Goal: Navigation & Orientation: Find specific page/section

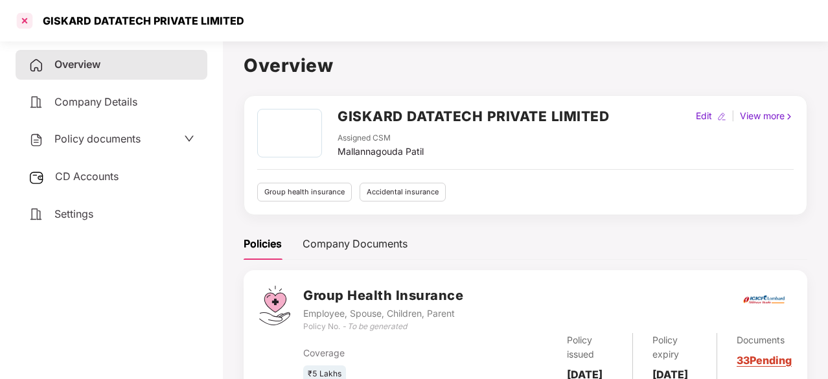
click at [30, 25] on div at bounding box center [24, 20] width 21 height 21
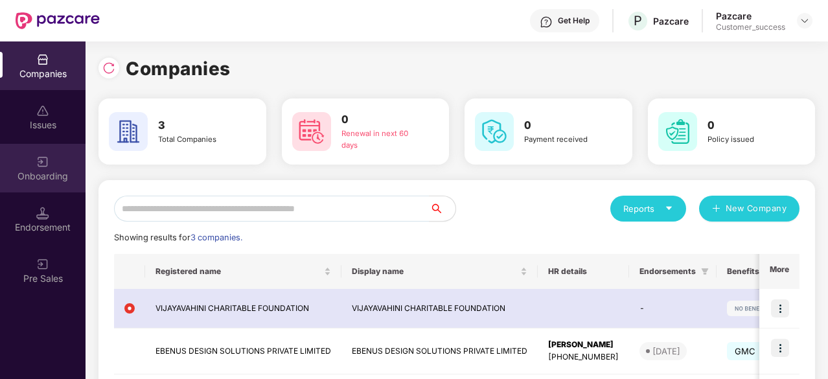
click at [49, 156] on div "Onboarding" at bounding box center [43, 168] width 86 height 49
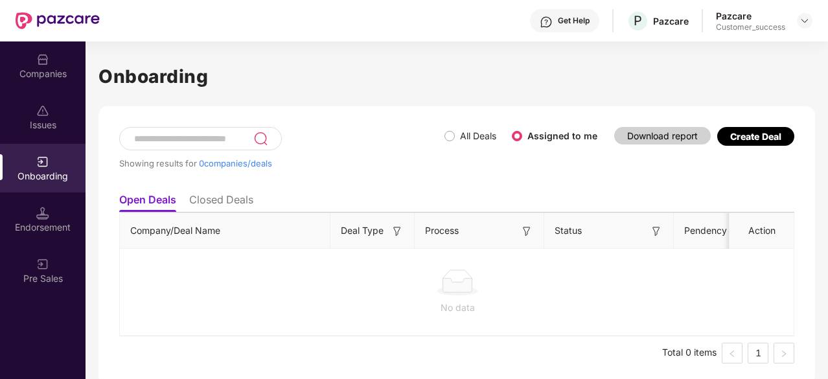
click at [222, 202] on li "Closed Deals" at bounding box center [221, 202] width 64 height 19
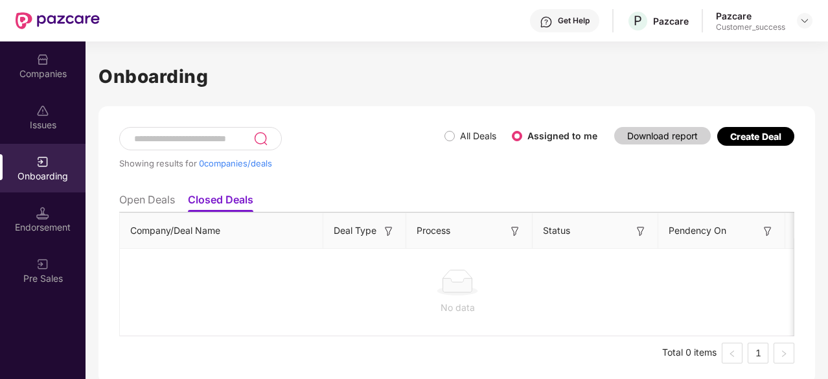
click at [154, 202] on li "Open Deals" at bounding box center [147, 202] width 56 height 19
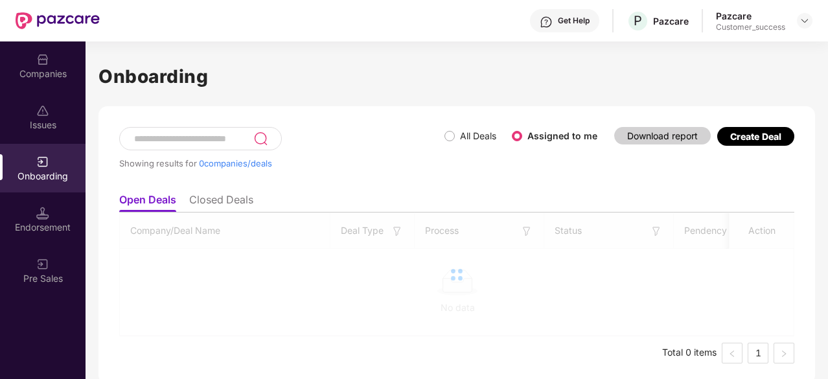
scroll to position [4, 0]
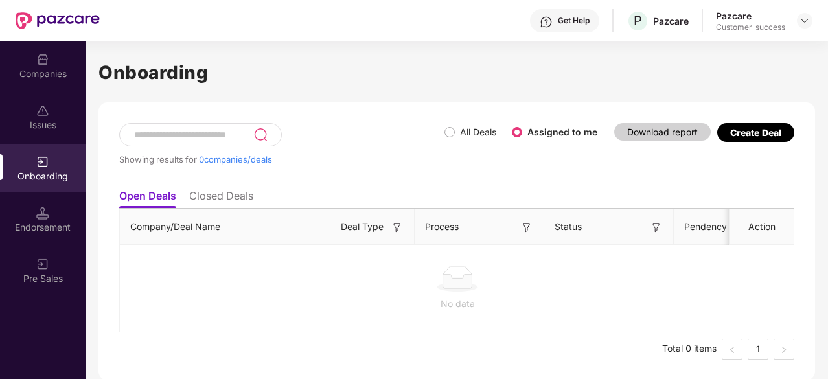
click at [226, 198] on li "Closed Deals" at bounding box center [221, 198] width 64 height 19
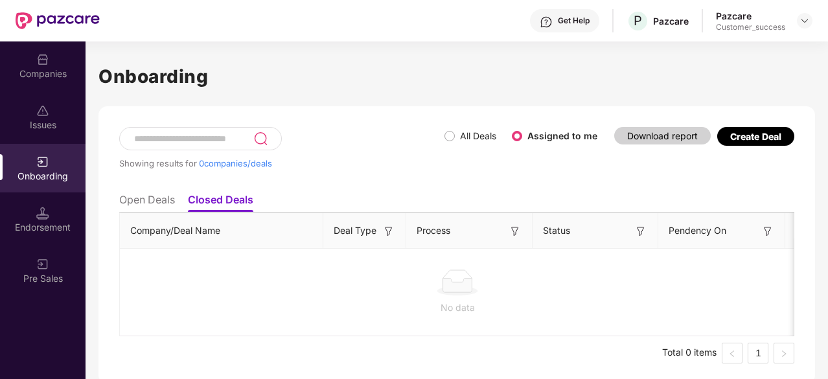
click at [159, 192] on ul "Open Deals Closed Deals" at bounding box center [456, 200] width 675 height 26
click at [155, 203] on li "Open Deals" at bounding box center [147, 202] width 56 height 19
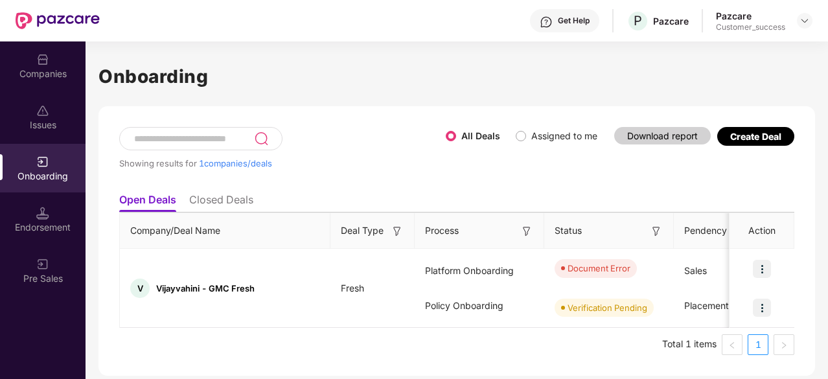
click at [376, 89] on h1 "Onboarding" at bounding box center [456, 76] width 717 height 29
click at [58, 55] on div "Companies" at bounding box center [43, 65] width 86 height 49
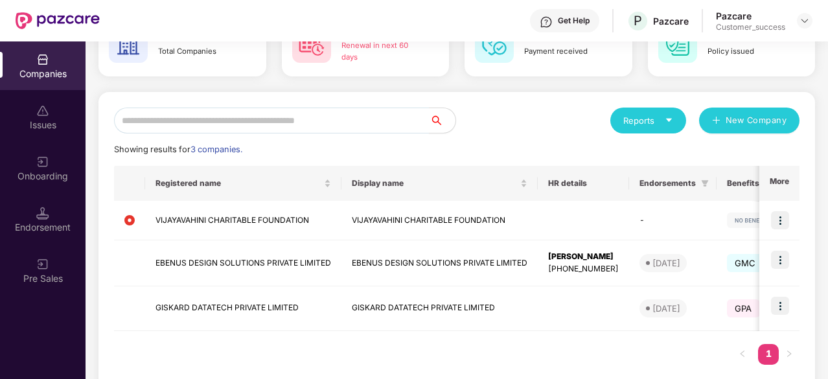
scroll to position [111, 0]
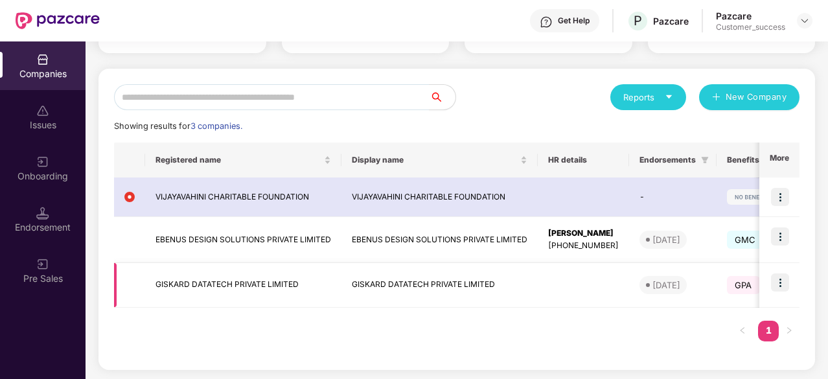
click at [778, 284] on img at bounding box center [780, 282] width 18 height 18
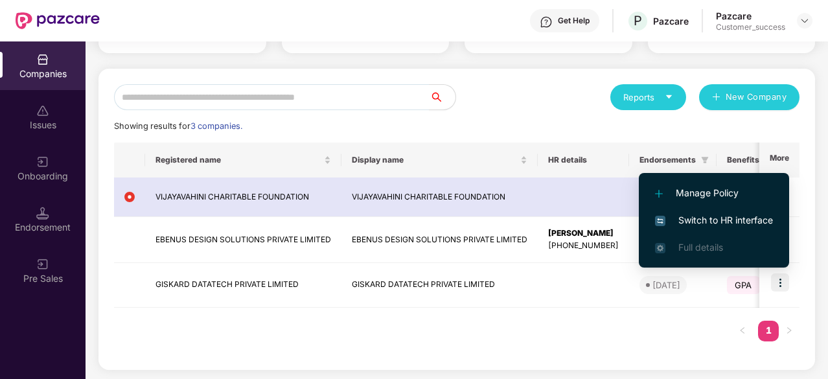
click at [711, 226] on span "Switch to HR interface" at bounding box center [714, 220] width 118 height 14
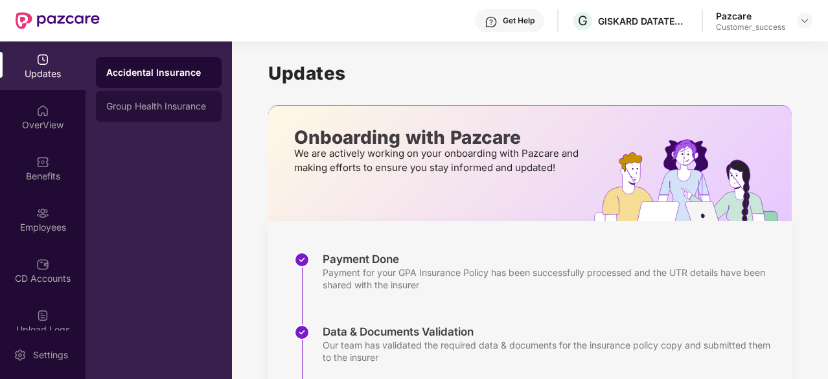
click at [127, 113] on div "Group Health Insurance" at bounding box center [159, 106] width 126 height 31
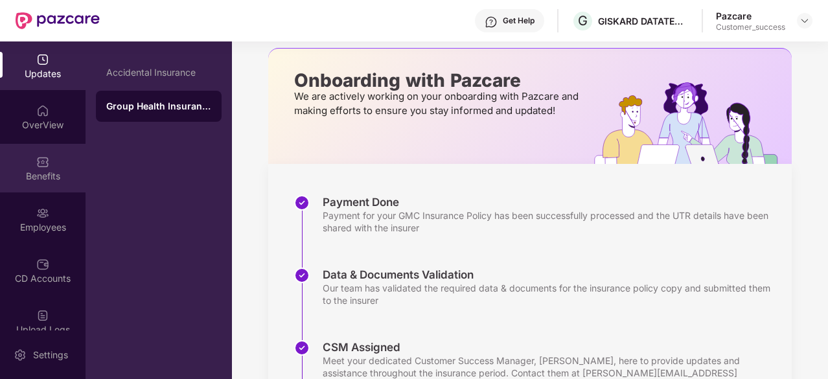
scroll to position [1, 0]
click at [63, 169] on div "Benefits" at bounding box center [43, 175] width 86 height 13
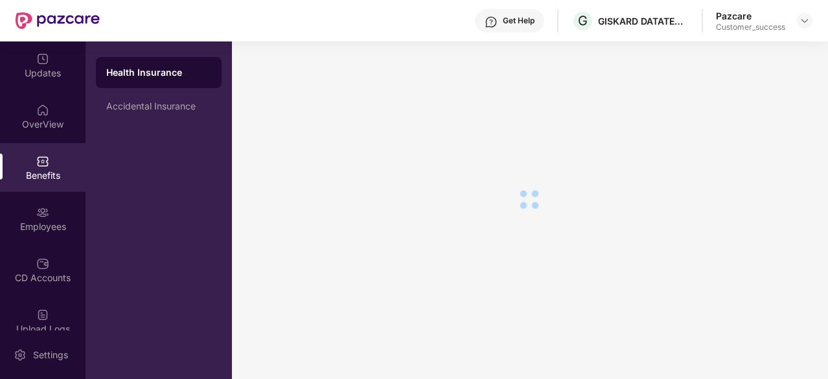
scroll to position [57, 0]
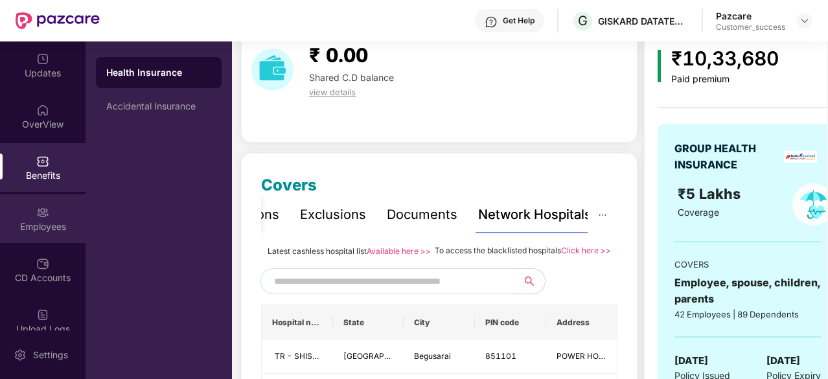
click at [28, 200] on div "Employees" at bounding box center [43, 218] width 86 height 49
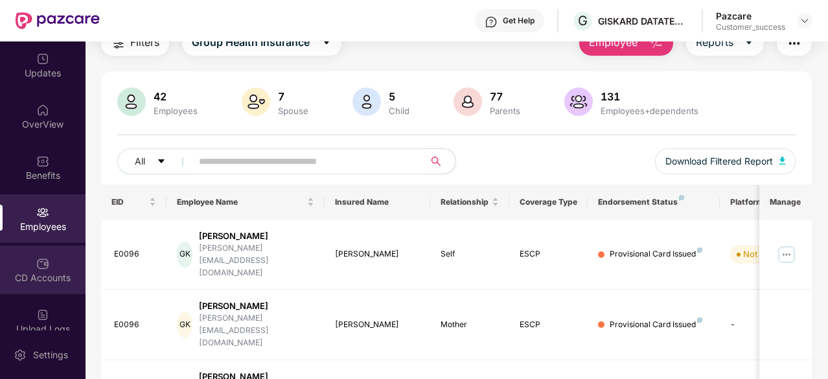
click at [51, 268] on div "CD Accounts" at bounding box center [43, 270] width 86 height 49
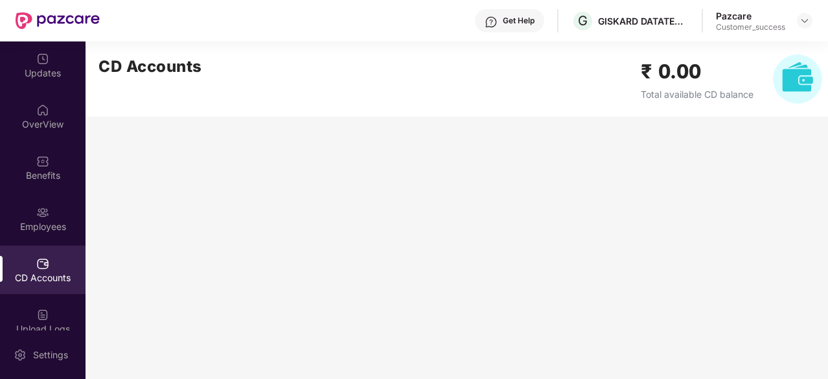
scroll to position [0, 0]
click at [750, 20] on div "Pazcare" at bounding box center [750, 16] width 69 height 12
click at [806, 16] on img at bounding box center [805, 21] width 10 height 10
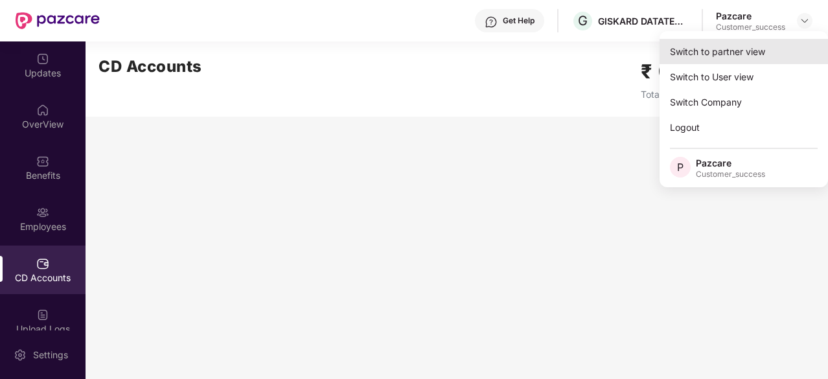
click at [769, 47] on div "Switch to partner view" at bounding box center [744, 51] width 168 height 25
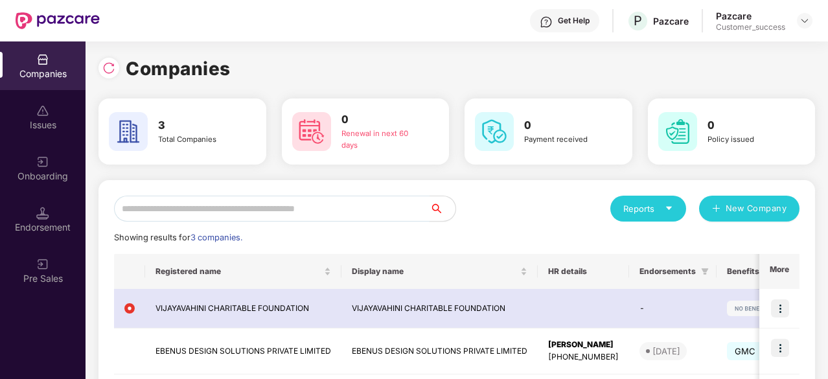
scroll to position [109, 0]
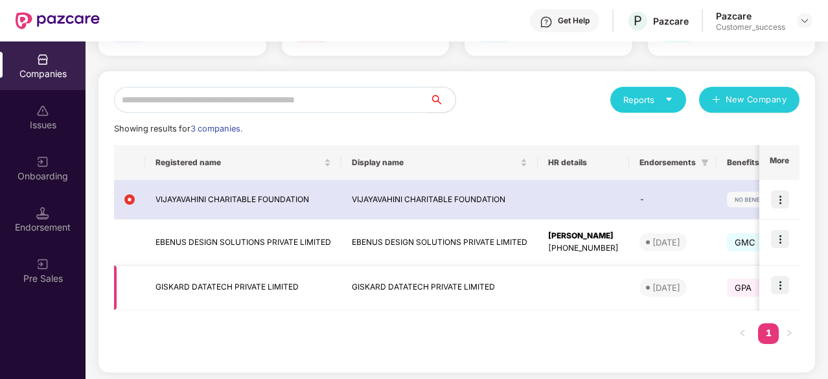
click at [778, 282] on img at bounding box center [780, 285] width 18 height 18
click at [266, 286] on td "GISKARD DATATECH PRIVATE LIMITED" at bounding box center [243, 288] width 196 height 45
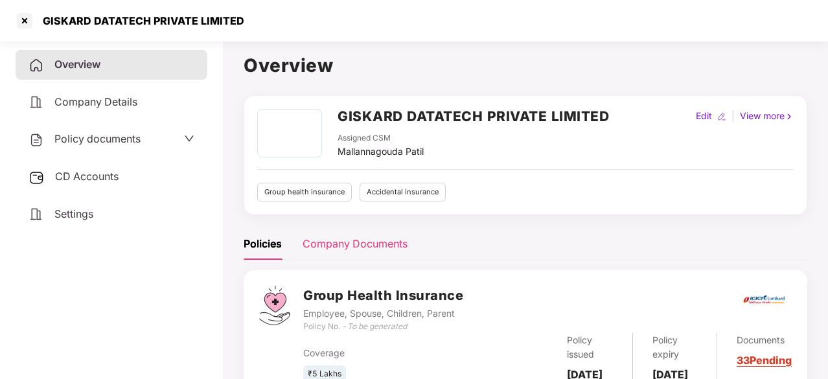
click at [328, 243] on div "Company Documents" at bounding box center [355, 244] width 105 height 16
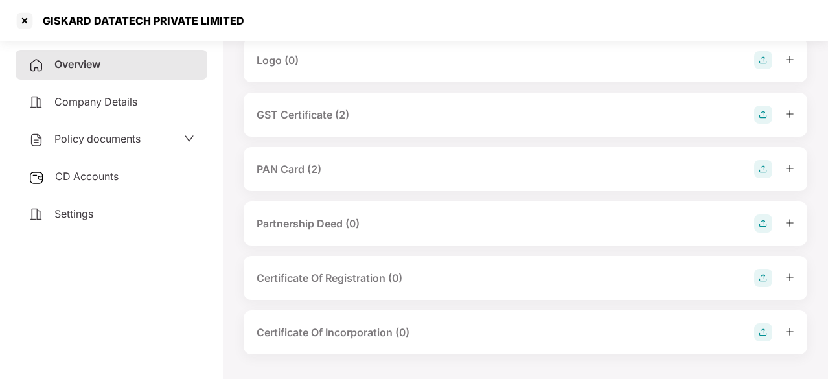
scroll to position [255, 0]
click at [597, 150] on div "PAN Card (2)" at bounding box center [526, 170] width 564 height 44
click at [763, 170] on img at bounding box center [763, 170] width 18 height 18
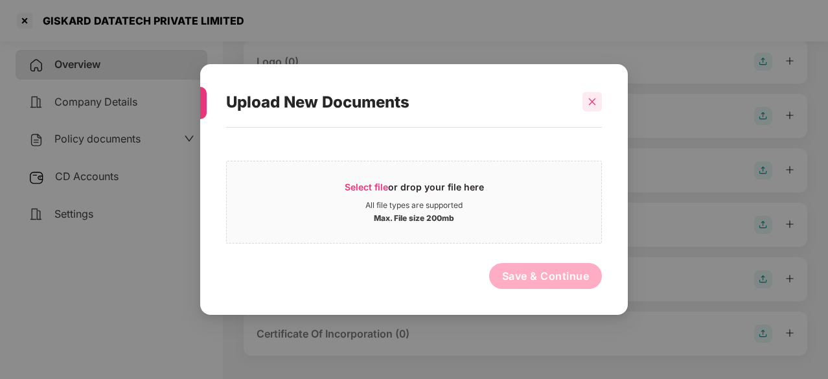
click at [595, 104] on icon "close" at bounding box center [592, 101] width 9 height 9
